Goal: Information Seeking & Learning: Learn about a topic

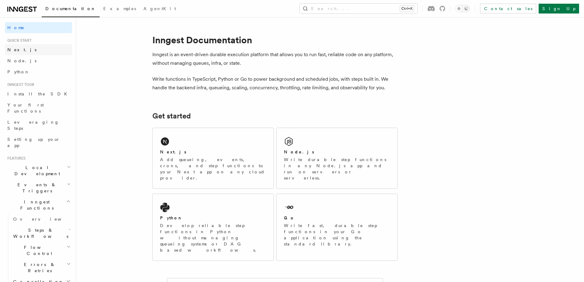
click at [44, 48] on link "Next.js" at bounding box center [38, 49] width 67 height 11
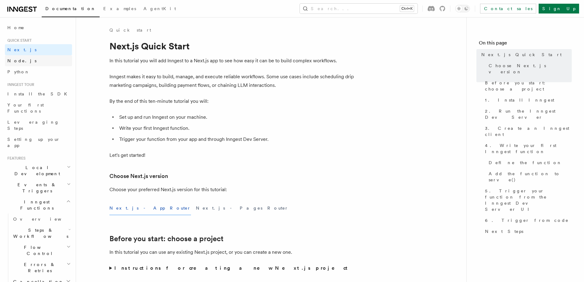
click at [41, 60] on link "Node.js" at bounding box center [38, 60] width 67 height 11
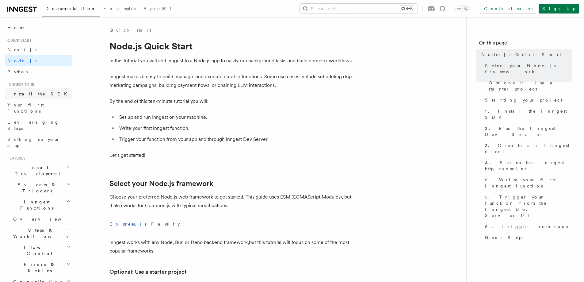
click at [39, 93] on link "Install the SDK" at bounding box center [38, 93] width 67 height 11
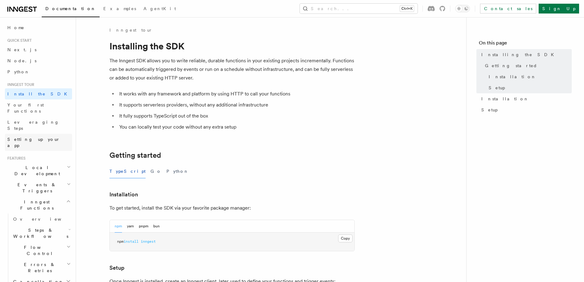
click at [38, 136] on span "Setting up your app" at bounding box center [39, 142] width 65 height 12
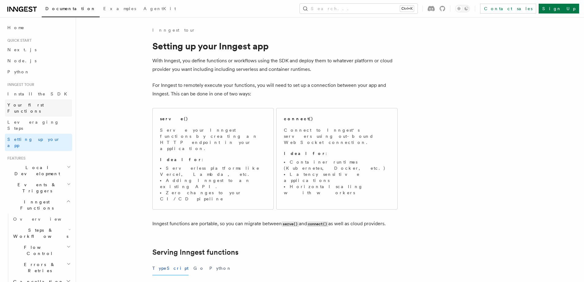
click at [42, 107] on span "Your first Functions" at bounding box center [25, 107] width 36 height 11
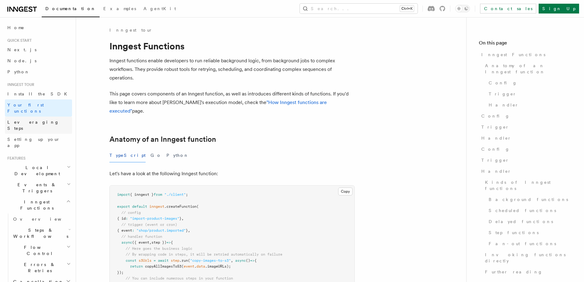
click at [44, 120] on link "Leveraging Steps" at bounding box center [38, 125] width 67 height 17
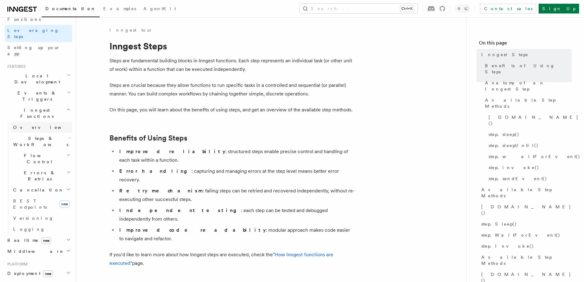
scroll to position [184, 0]
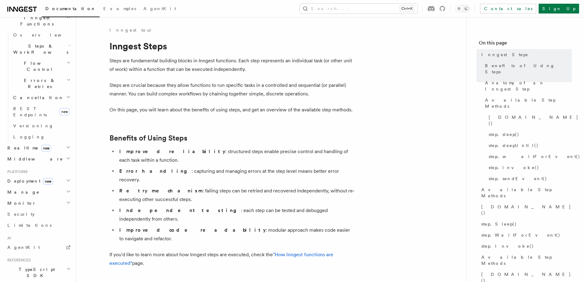
click at [21, 197] on h2 "Monitor" at bounding box center [38, 202] width 67 height 11
click at [33, 209] on link "Insights new" at bounding box center [41, 215] width 61 height 12
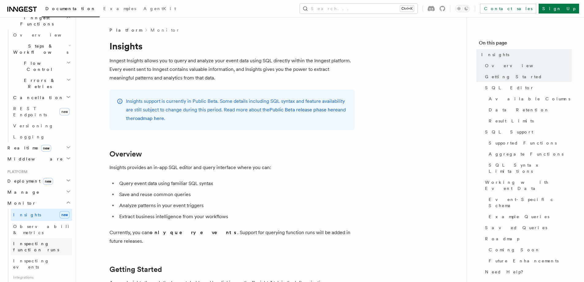
click at [29, 241] on span "Inspecting function runs" at bounding box center [36, 246] width 46 height 11
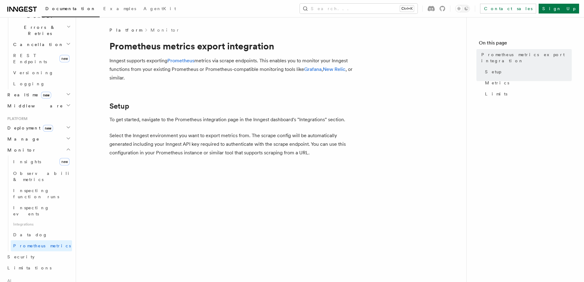
scroll to position [298, 0]
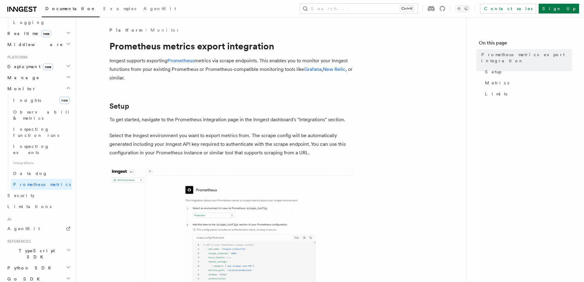
click at [29, 247] on span "TypeScript SDK" at bounding box center [35, 253] width 61 height 12
click at [25, 265] on span "Introduction" at bounding box center [35, 267] width 44 height 5
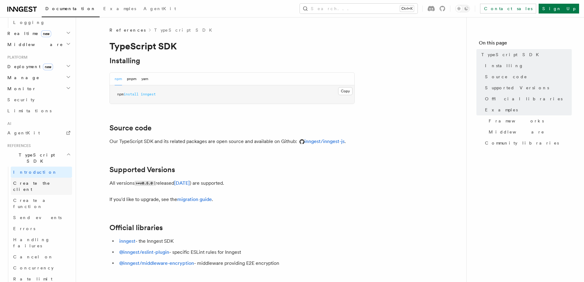
click at [22, 180] on span "Create the client" at bounding box center [42, 186] width 59 height 12
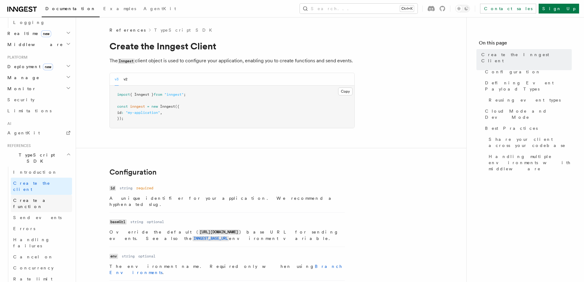
click at [23, 195] on link "Create a function" at bounding box center [41, 203] width 61 height 17
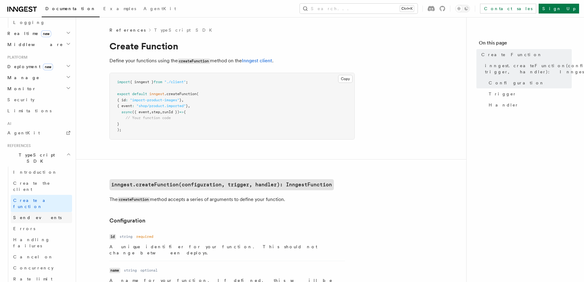
click at [25, 215] on span "Send events" at bounding box center [37, 217] width 48 height 5
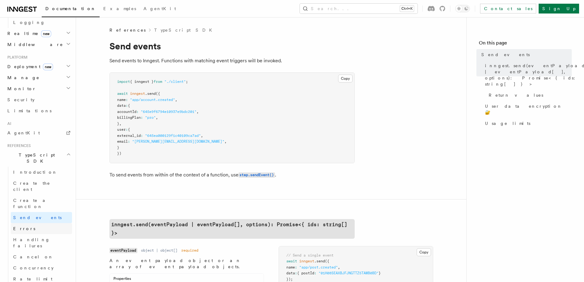
click at [24, 226] on span "Errors" at bounding box center [24, 228] width 22 height 5
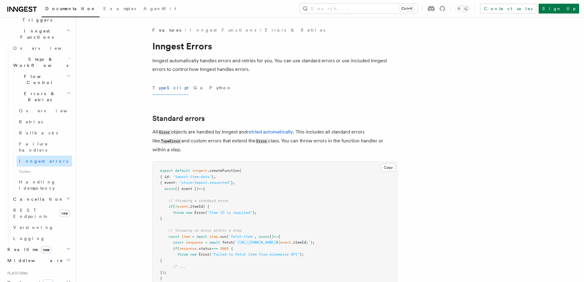
scroll to position [245, 0]
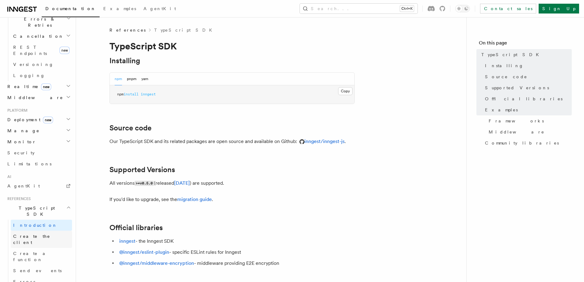
click at [38, 234] on span "Create the client" at bounding box center [31, 239] width 37 height 11
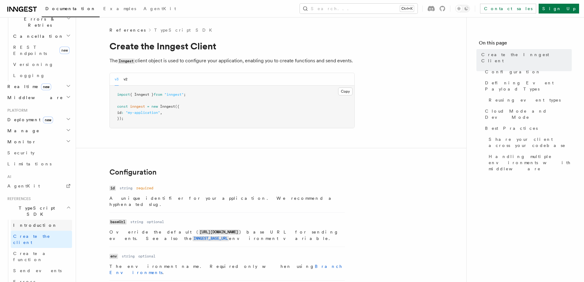
click at [36, 223] on span "Introduction" at bounding box center [35, 225] width 44 height 5
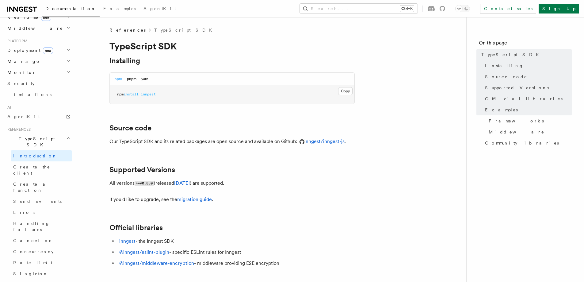
scroll to position [297, 0]
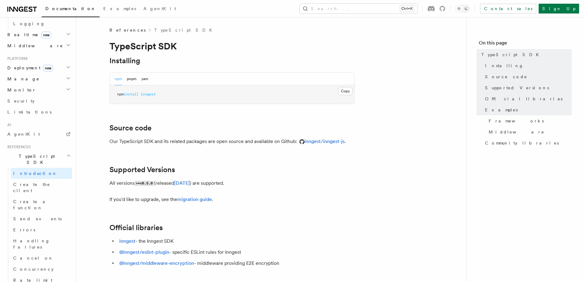
click at [61, 151] on h2 "TypeScript SDK" at bounding box center [38, 159] width 67 height 17
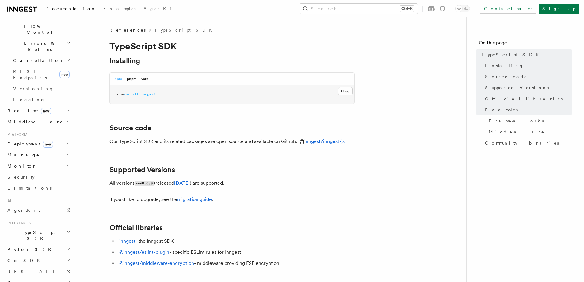
click at [54, 244] on h2 "Python SDK" at bounding box center [38, 249] width 67 height 11
click at [32, 258] on span "Introduction" at bounding box center [35, 260] width 44 height 5
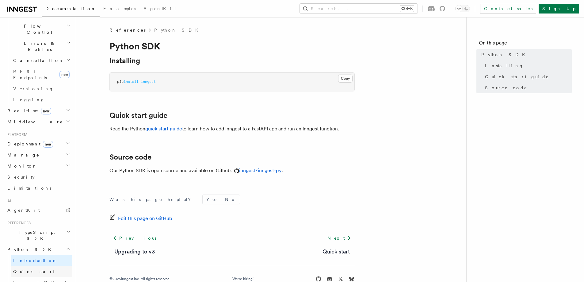
click at [28, 269] on span "Quick start" at bounding box center [33, 271] width 41 height 5
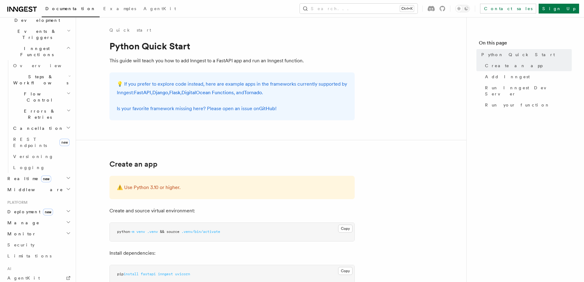
scroll to position [221, 0]
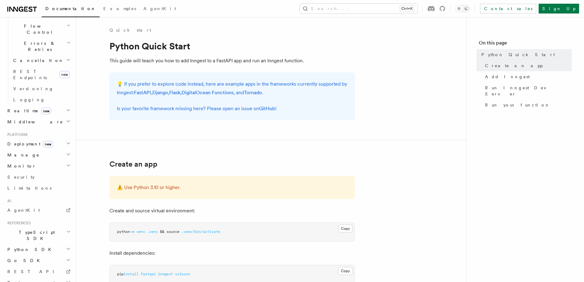
click at [31, 244] on h2 "Python SDK" at bounding box center [38, 249] width 67 height 11
click at [24, 280] on span "Inngest Client" at bounding box center [39, 282] width 53 height 5
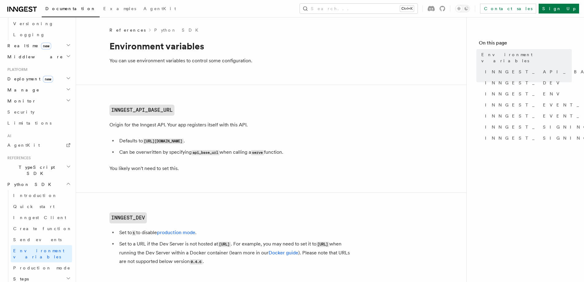
scroll to position [343, 0]
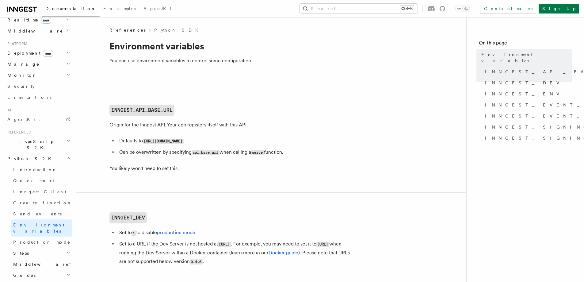
click at [64, 153] on h2 "Python SDK" at bounding box center [38, 158] width 67 height 11
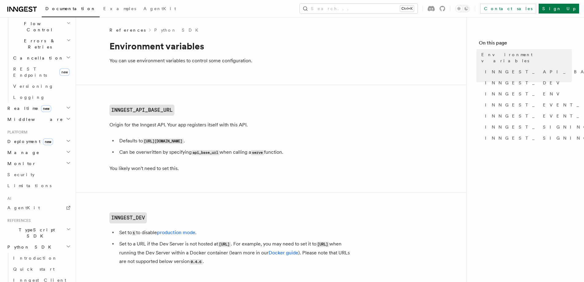
scroll to position [221, 0]
click at [33, 279] on span "System events" at bounding box center [31, 282] width 52 height 6
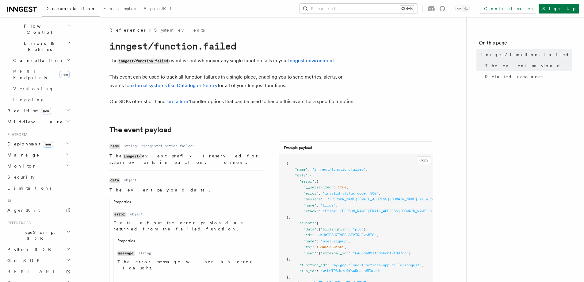
click at [32, 279] on span "System events" at bounding box center [31, 282] width 52 height 6
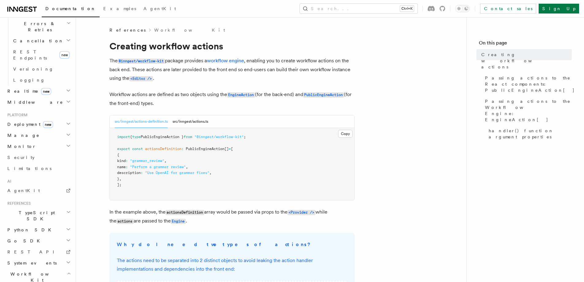
scroll to position [252, 0]
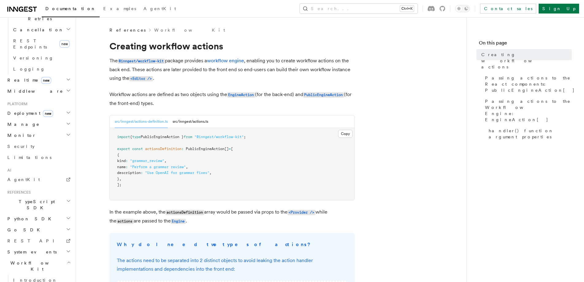
click at [46, 257] on h2 "Workflow Kit" at bounding box center [38, 265] width 67 height 17
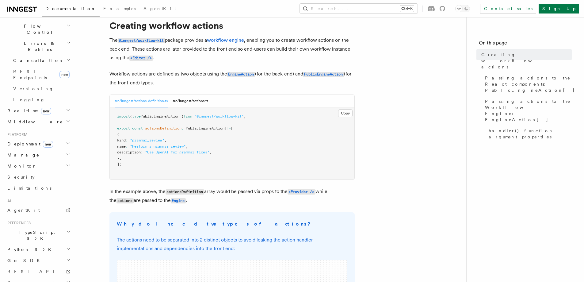
scroll to position [61, 0]
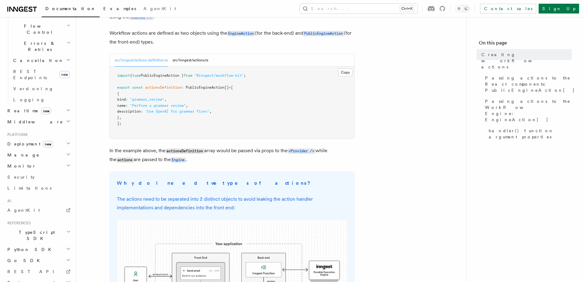
click at [103, 8] on span "Examples" at bounding box center [119, 8] width 33 height 5
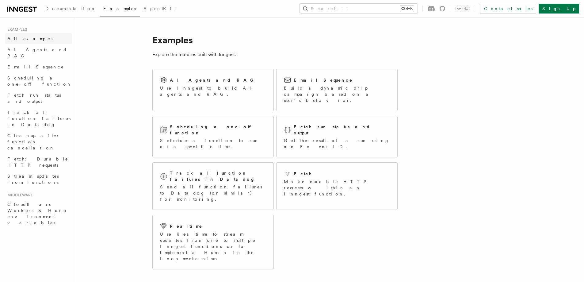
click at [29, 43] on link "All examples" at bounding box center [38, 38] width 67 height 11
click at [33, 64] on span "Email Sequence" at bounding box center [35, 66] width 57 height 5
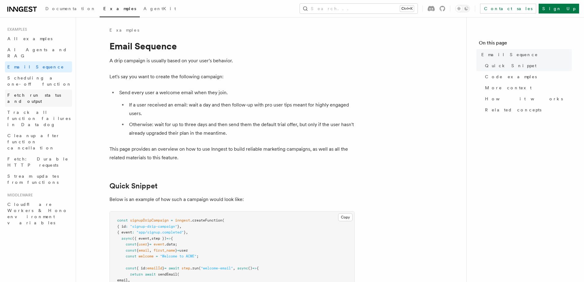
click at [33, 90] on link "Fetch run status and output" at bounding box center [38, 98] width 67 height 17
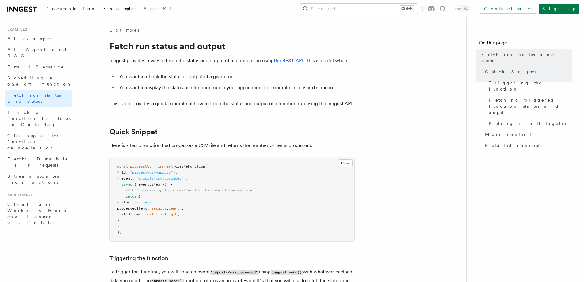
click at [63, 12] on link "Documentation" at bounding box center [71, 9] width 58 height 15
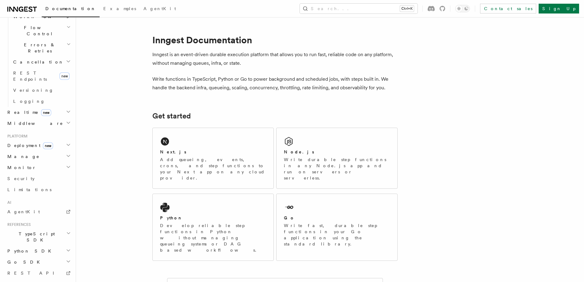
scroll to position [221, 0]
click at [64, 227] on h2 "TypeScript SDK" at bounding box center [38, 235] width 67 height 17
click at [34, 247] on span "Introduction" at bounding box center [35, 249] width 44 height 5
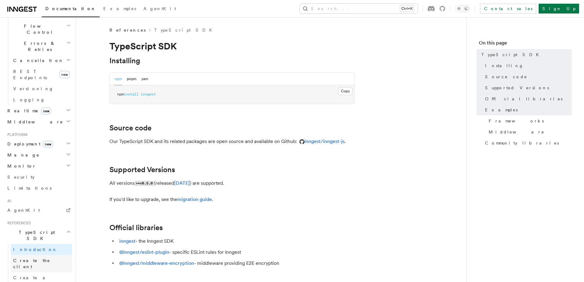
click at [34, 258] on span "Create the client" at bounding box center [31, 263] width 37 height 11
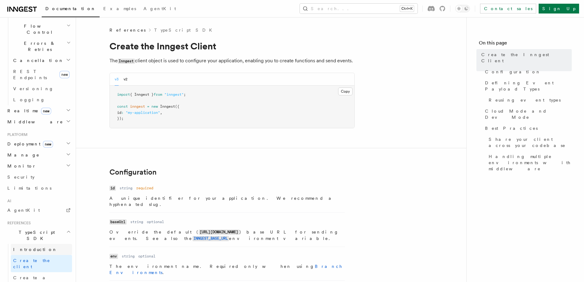
click at [34, 247] on span "Introduction" at bounding box center [35, 249] width 44 height 5
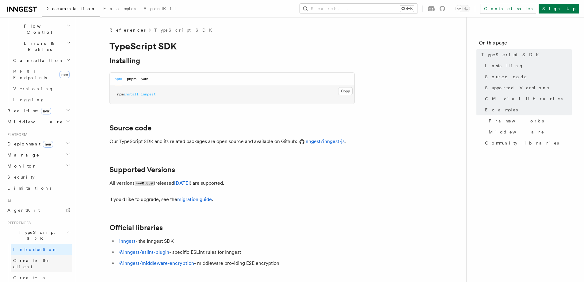
click at [37, 255] on link "Create the client" at bounding box center [41, 263] width 61 height 17
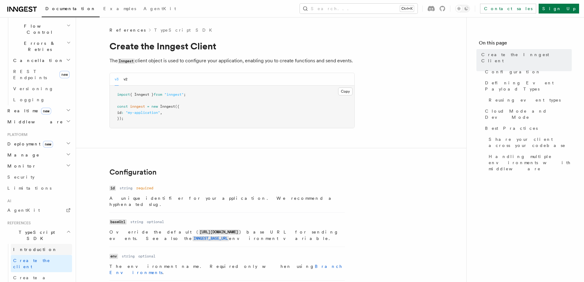
click at [35, 247] on span "Introduction" at bounding box center [35, 249] width 44 height 5
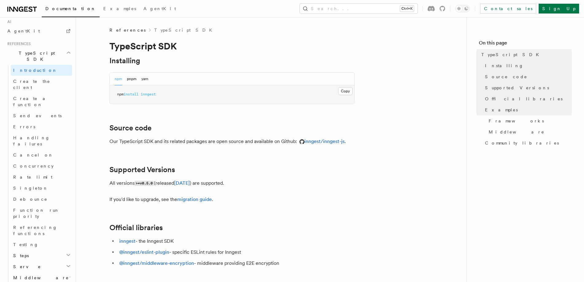
scroll to position [389, 0]
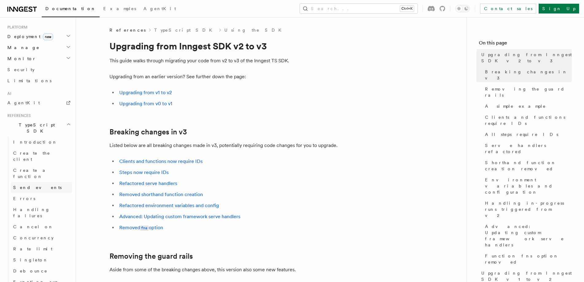
scroll to position [328, 0]
click at [37, 137] on link "Introduction" at bounding box center [41, 142] width 61 height 11
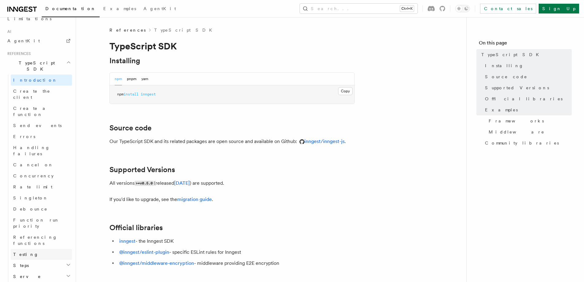
scroll to position [420, 0]
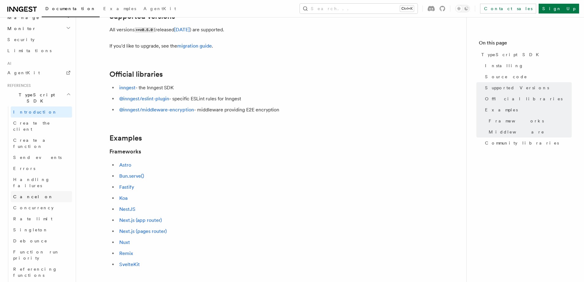
scroll to position [297, 0]
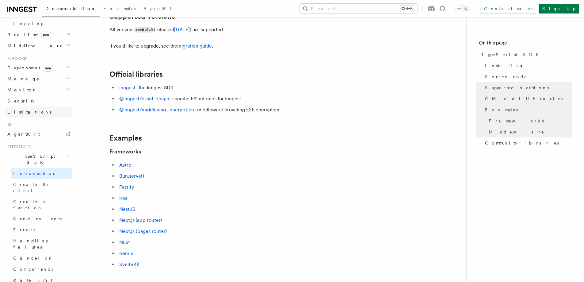
click at [31, 106] on link "Limitations" at bounding box center [38, 111] width 67 height 11
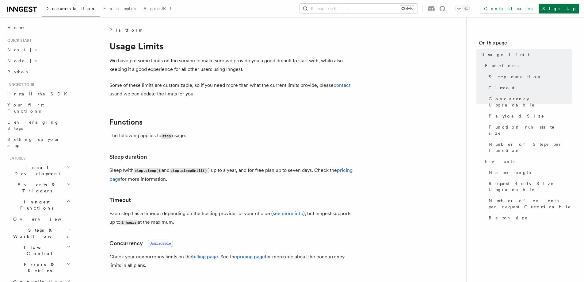
click at [59, 10] on span "Documentation" at bounding box center [70, 8] width 51 height 5
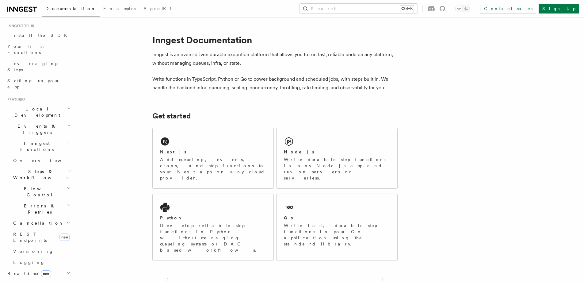
scroll to position [61, 0]
click at [21, 278] on span "Middleware" at bounding box center [34, 281] width 58 height 6
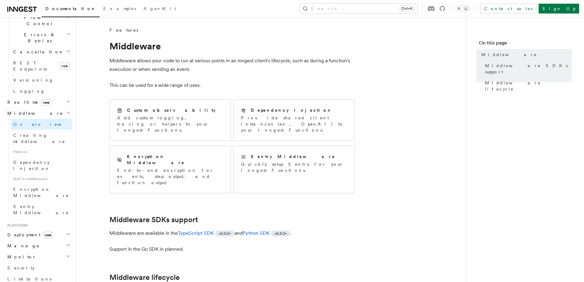
scroll to position [276, 0]
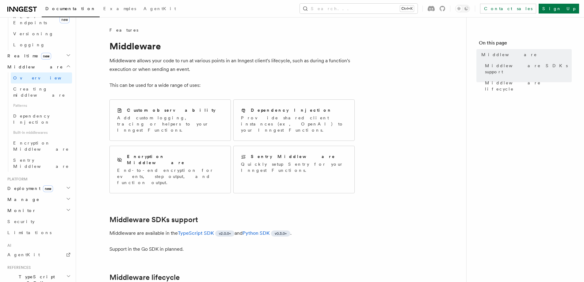
click at [25, 274] on span "TypeScript SDK" at bounding box center [35, 280] width 61 height 12
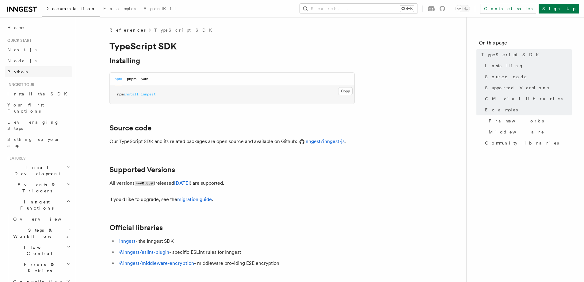
click at [20, 68] on link "Python" at bounding box center [38, 71] width 67 height 11
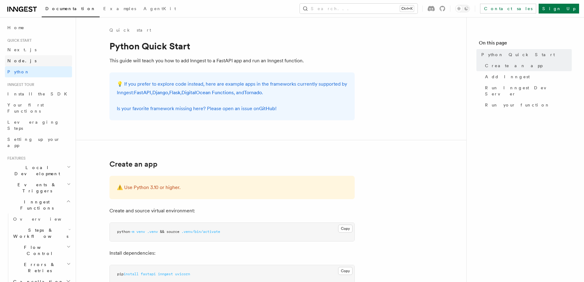
click at [26, 59] on link "Node.js" at bounding box center [38, 60] width 67 height 11
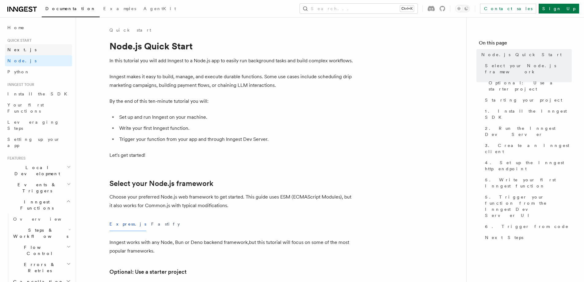
click at [29, 51] on link "Next.js" at bounding box center [38, 49] width 67 height 11
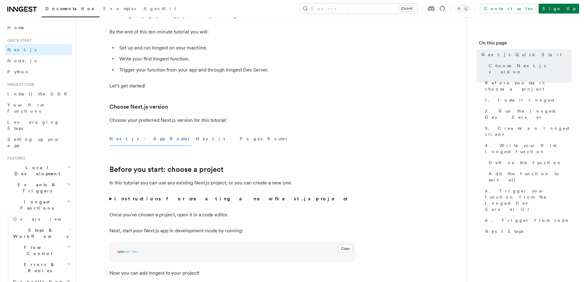
scroll to position [153, 0]
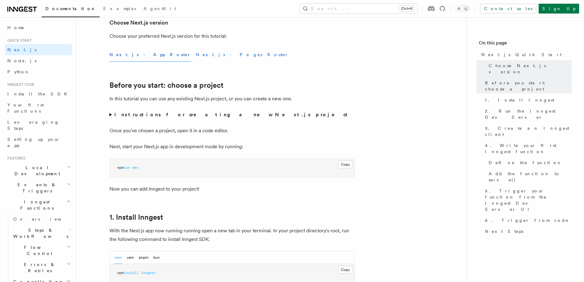
click at [196, 56] on button "Next.js - Pages Router" at bounding box center [242, 55] width 93 height 14
click at [131, 59] on button "Next.js - App Router" at bounding box center [150, 55] width 82 height 14
click at [19, 92] on span "Install the SDK" at bounding box center [38, 93] width 63 height 5
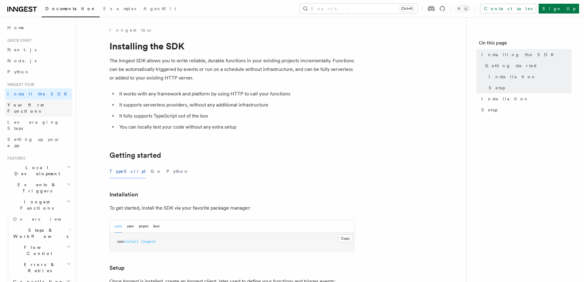
click at [40, 102] on span "Your first Functions" at bounding box center [39, 108] width 65 height 12
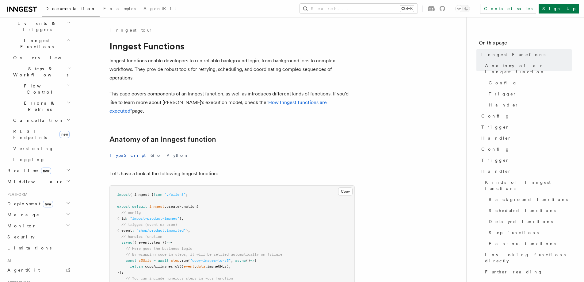
scroll to position [221, 0]
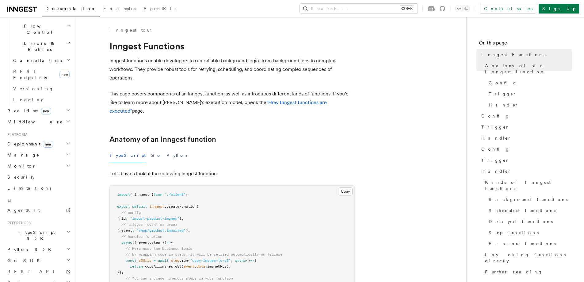
click at [25, 229] on span "TypeScript SDK" at bounding box center [35, 235] width 61 height 12
click at [29, 258] on span "Create the client" at bounding box center [31, 263] width 37 height 11
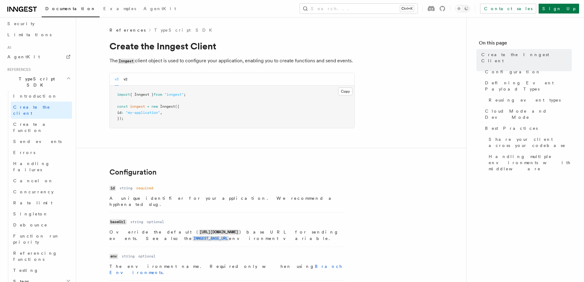
scroll to position [420, 0]
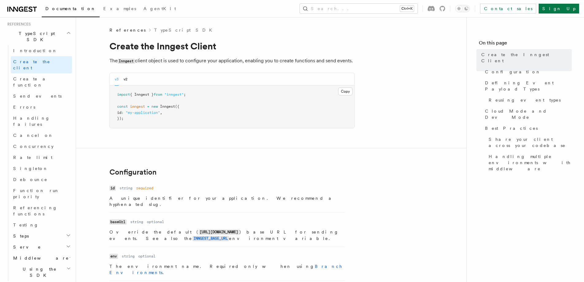
click at [29, 255] on span "Middleware" at bounding box center [40, 258] width 58 height 6
click at [31, 266] on span "Lifecycle" at bounding box center [35, 268] width 33 height 5
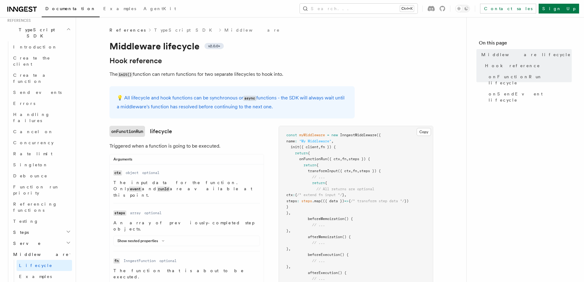
scroll to position [528, 0]
